Goal: Task Accomplishment & Management: Manage account settings

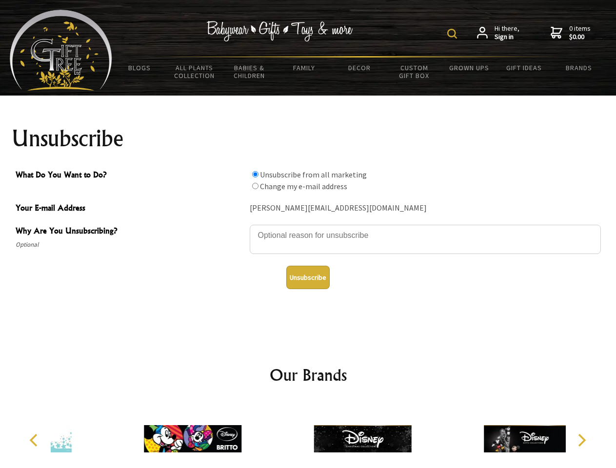
click at [453, 34] on img at bounding box center [452, 34] width 10 height 10
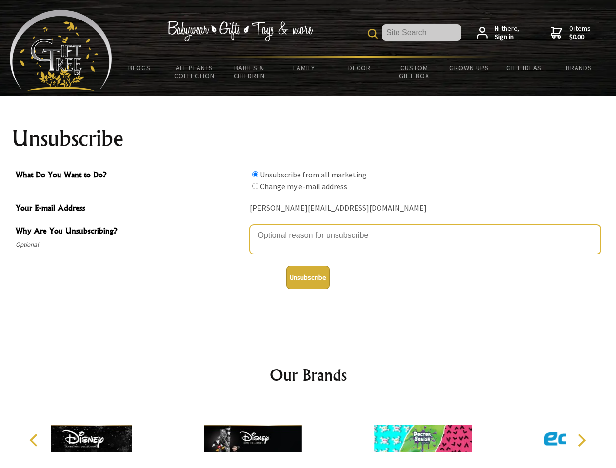
click at [308, 228] on textarea "Why Are You Unsubscribing?" at bounding box center [425, 239] width 351 height 29
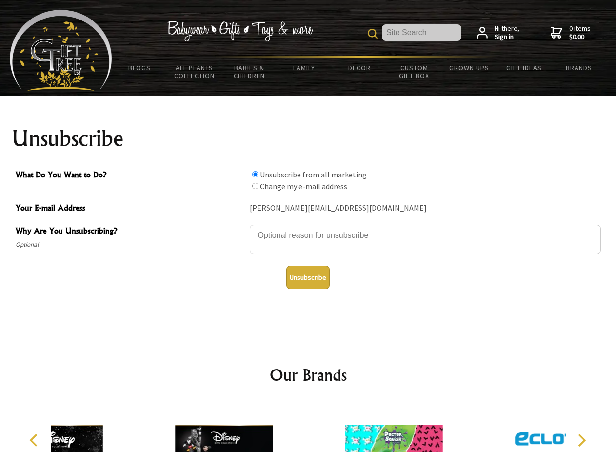
click at [255, 174] on input "What Do You Want to Do?" at bounding box center [255, 174] width 6 height 6
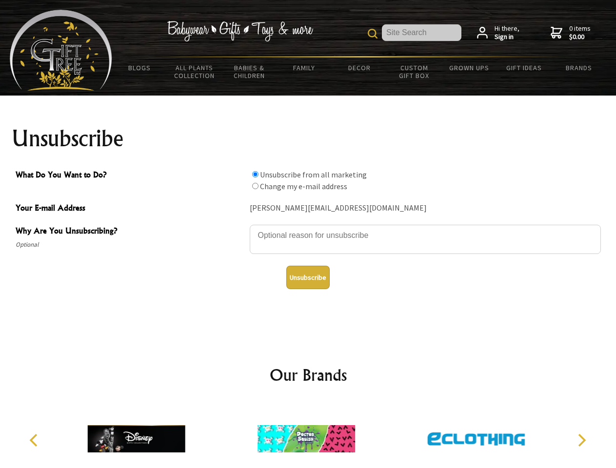
click at [255, 186] on input "What Do You Want to Do?" at bounding box center [255, 186] width 6 height 6
radio input "true"
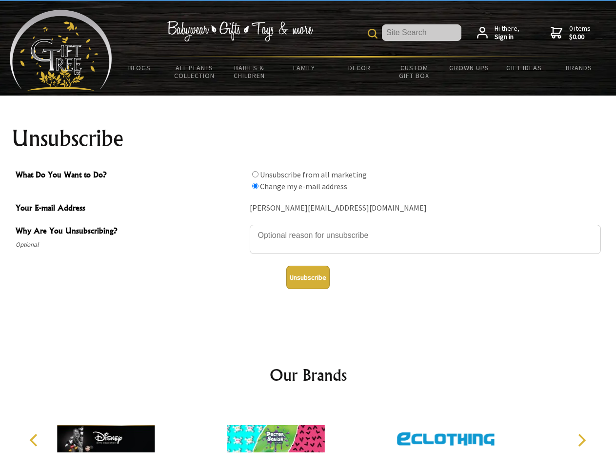
click at [308, 277] on button "Unsubscribe" at bounding box center [307, 277] width 43 height 23
click at [35, 440] on icon "Previous" at bounding box center [34, 440] width 13 height 13
click at [581, 440] on icon "Next" at bounding box center [580, 440] width 13 height 13
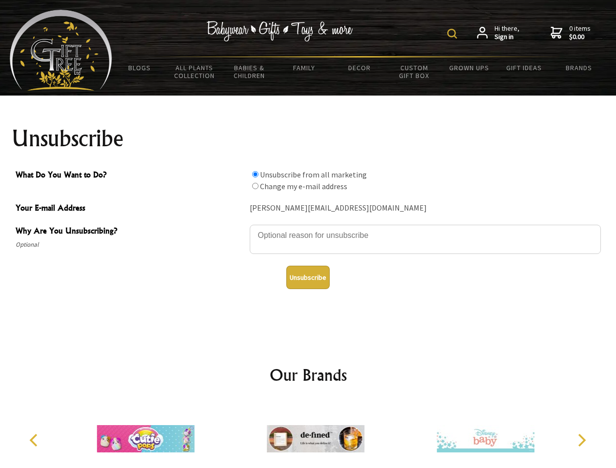
click at [453, 34] on img at bounding box center [452, 34] width 10 height 10
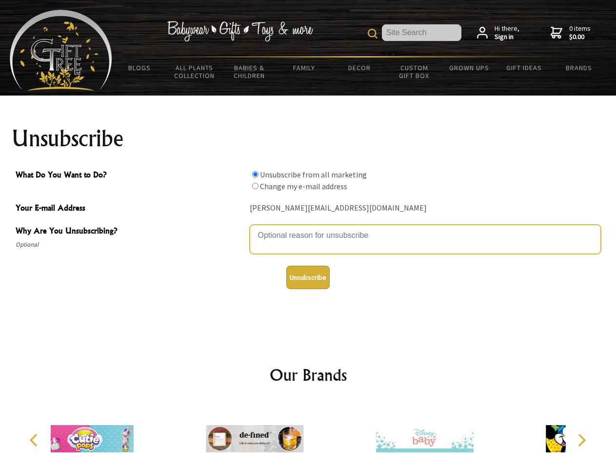
click at [308, 228] on textarea "Why Are You Unsubscribing?" at bounding box center [425, 239] width 351 height 29
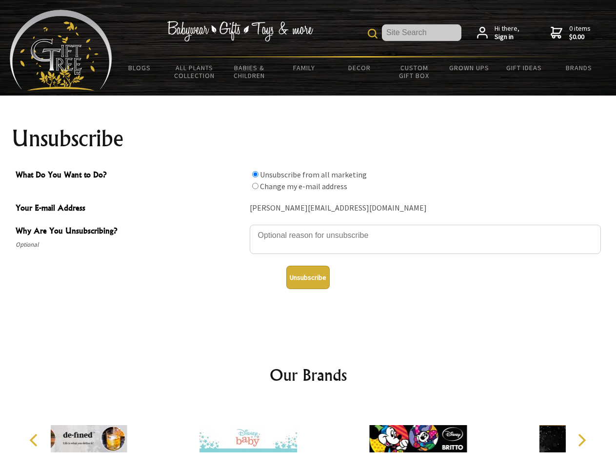
click at [255, 174] on input "What Do You Want to Do?" at bounding box center [255, 174] width 6 height 6
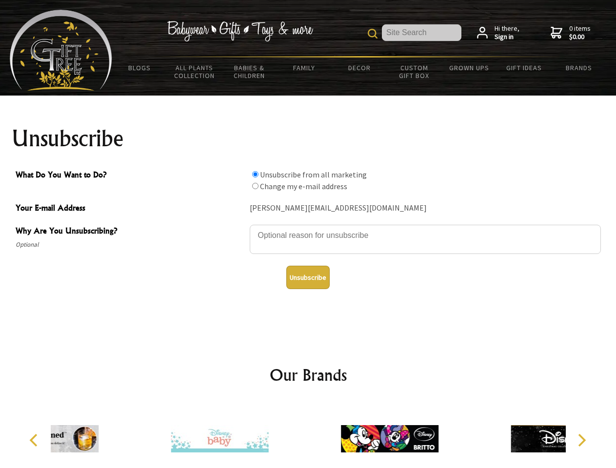
click at [255, 186] on input "What Do You Want to Do?" at bounding box center [255, 186] width 6 height 6
radio input "true"
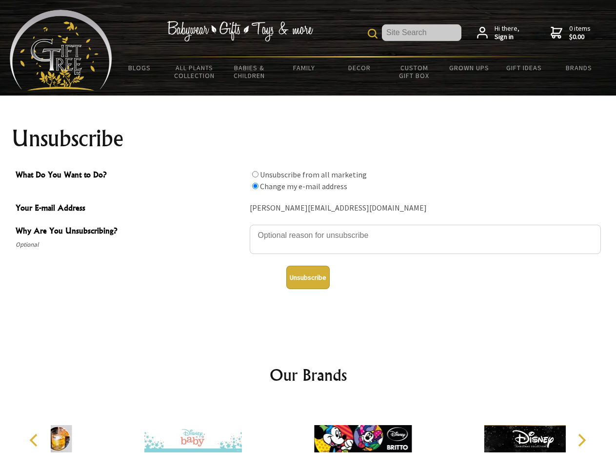
click at [308, 277] on button "Unsubscribe" at bounding box center [307, 277] width 43 height 23
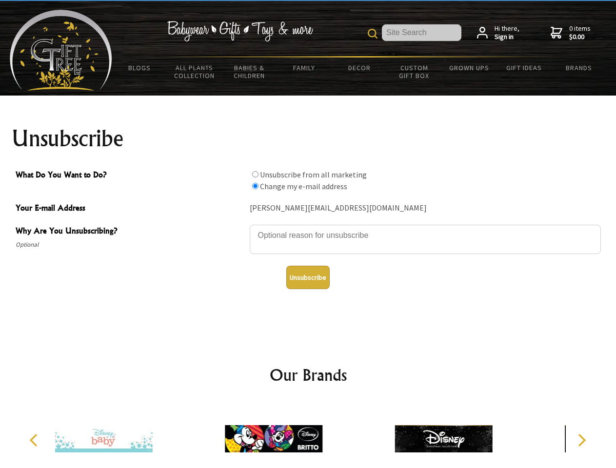
click at [35, 440] on icon "Previous" at bounding box center [34, 440] width 13 height 13
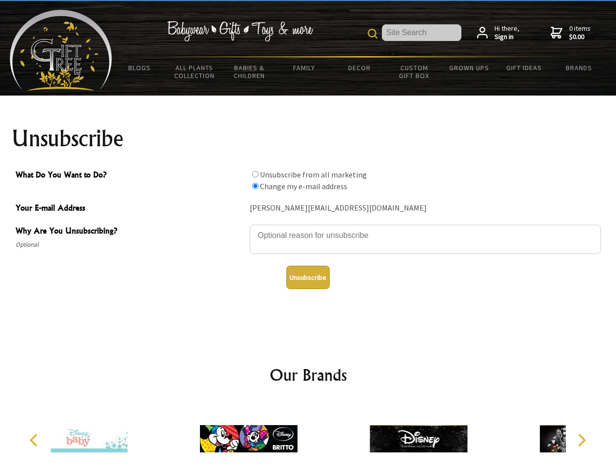
click at [581, 440] on icon "Next" at bounding box center [580, 440] width 13 height 13
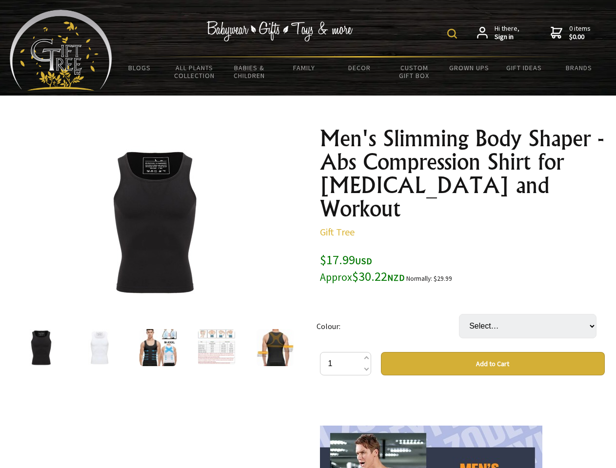
click at [453, 34] on img at bounding box center [452, 34] width 10 height 10
